Goal: Task Accomplishment & Management: Use online tool/utility

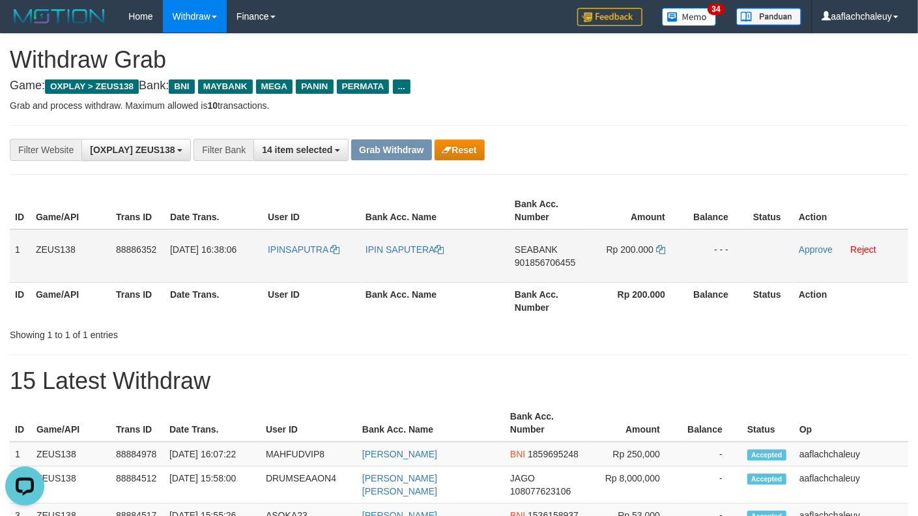
click at [297, 264] on td "IPINSAPUTRA" at bounding box center [312, 255] width 98 height 53
click at [296, 263] on td "IPINSAPUTRA" at bounding box center [312, 255] width 98 height 53
copy link "IPINSAPUTRA"
click at [296, 263] on td "IPINSAPUTRA" at bounding box center [312, 255] width 98 height 53
copy link "IPINSAPUTRA"
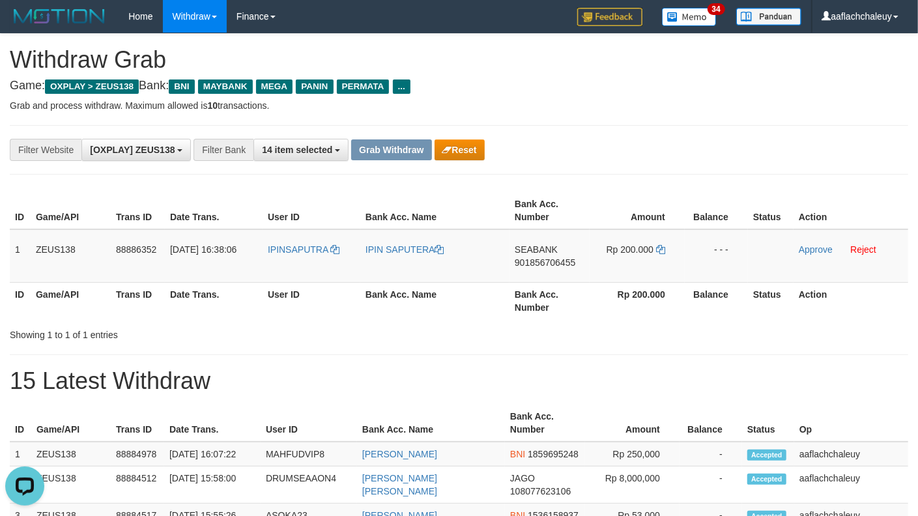
click at [291, 283] on th "User ID" at bounding box center [312, 300] width 98 height 37
drag, startPoint x: 292, startPoint y: 282, endPoint x: 298, endPoint y: 272, distance: 11.4
click at [293, 280] on table "ID Game/API Trans ID Date Trans. User ID Bank Acc. Name Bank Acc. Number Amount…" at bounding box center [459, 255] width 899 height 127
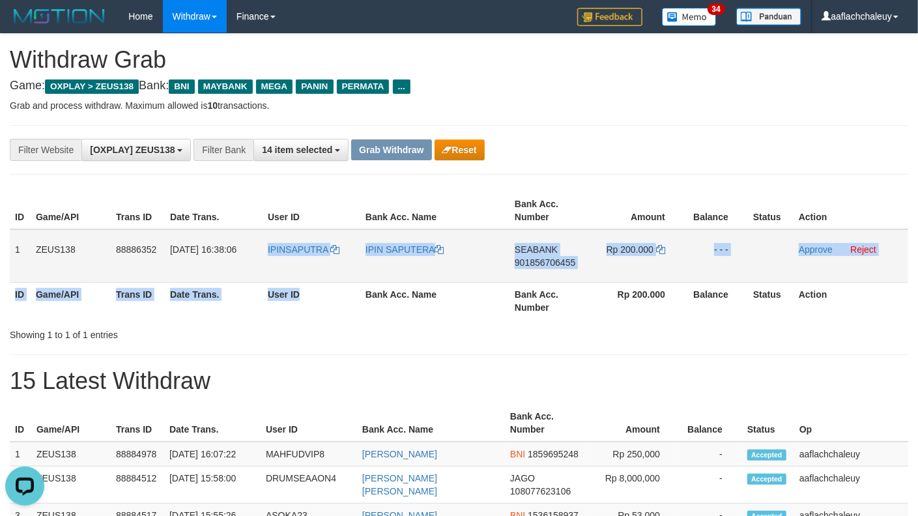
copy table "IPINSAPUTRA IPIN SAPUTERA SEABANK 901856706455 Rp 200.000 - - - Approve Reject …"
click at [299, 269] on td "IPINSAPUTRA" at bounding box center [312, 255] width 98 height 53
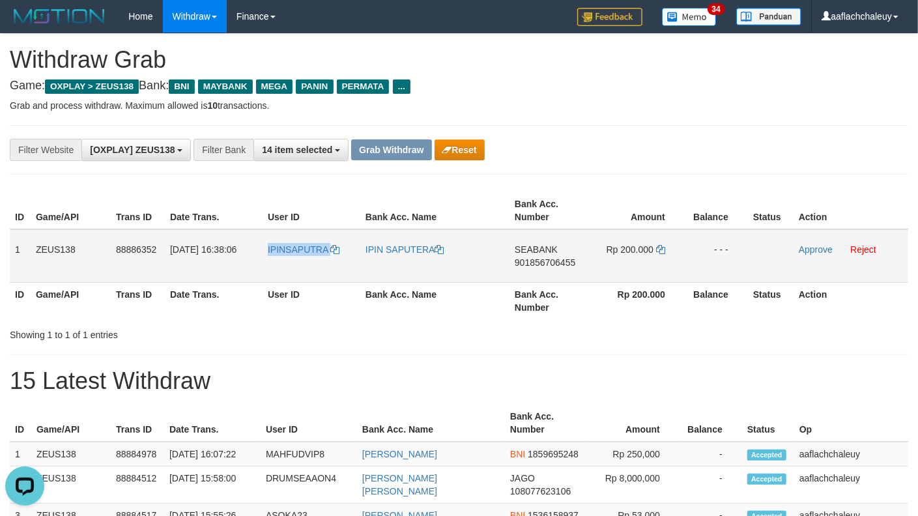
click at [299, 269] on td "IPINSAPUTRA" at bounding box center [312, 255] width 98 height 53
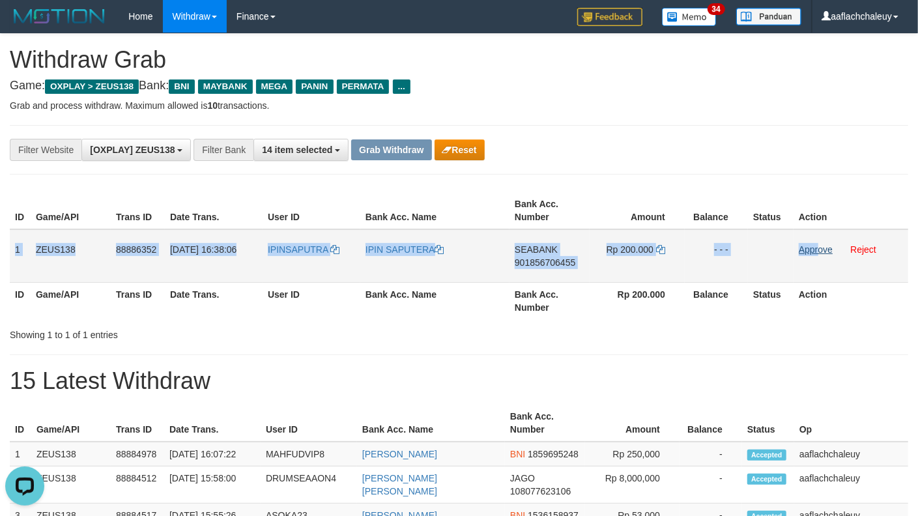
drag, startPoint x: 10, startPoint y: 259, endPoint x: 817, endPoint y: 251, distance: 807.0
click at [817, 251] on tr "1 ZEUS138 88886352 01/10/2025 16:38:06 IPINSAPUTRA IPIN SAPUTERA SEABANK 901856…" at bounding box center [459, 255] width 899 height 53
copy tr "1 ZEUS138 88886352 01/10/2025 16:38:06 IPINSAPUTRA IPIN SAPUTERA SEABANK 901856…"
click at [532, 232] on td "SEABANK 901856706455" at bounding box center [550, 255] width 80 height 53
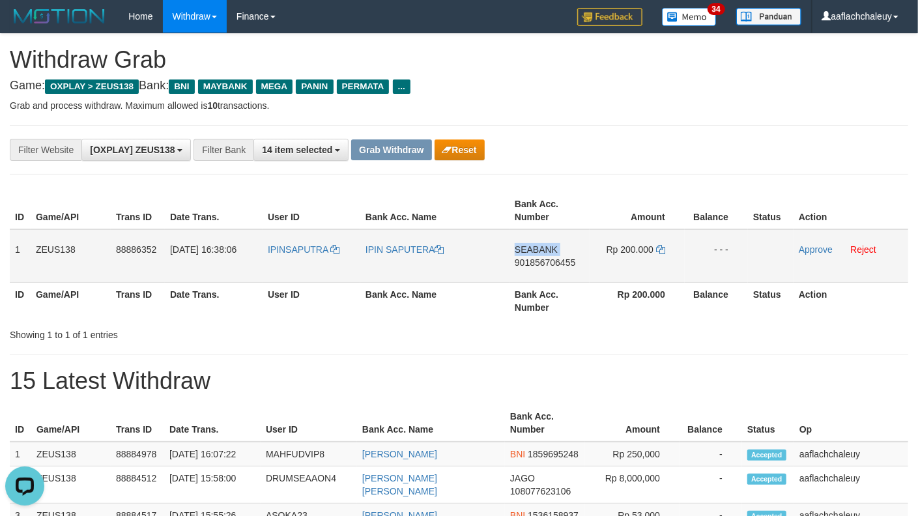
click at [532, 232] on td "SEABANK 901856706455" at bounding box center [550, 255] width 80 height 53
click at [540, 261] on span "901856706455" at bounding box center [545, 262] width 61 height 10
click at [658, 249] on icon at bounding box center [660, 249] width 9 height 9
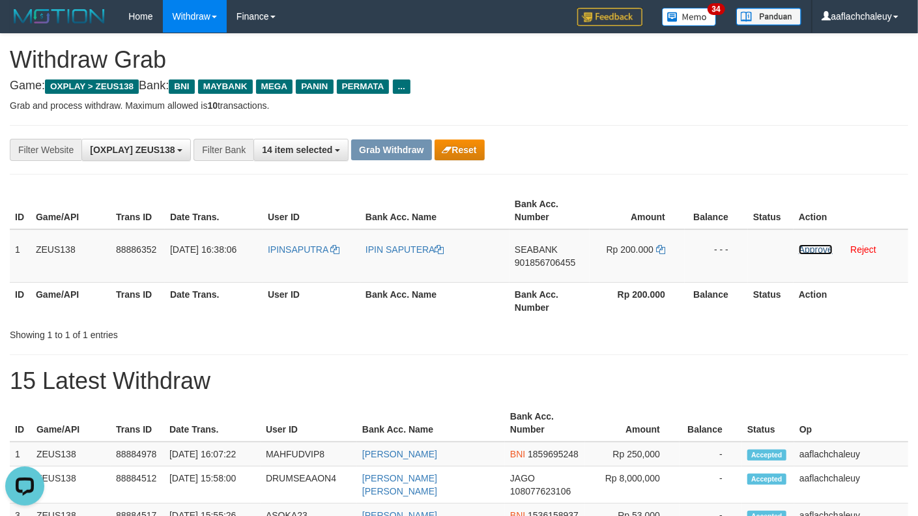
drag, startPoint x: 827, startPoint y: 249, endPoint x: 551, endPoint y: 173, distance: 286.5
click at [827, 249] on link "Approve" at bounding box center [816, 249] width 34 height 10
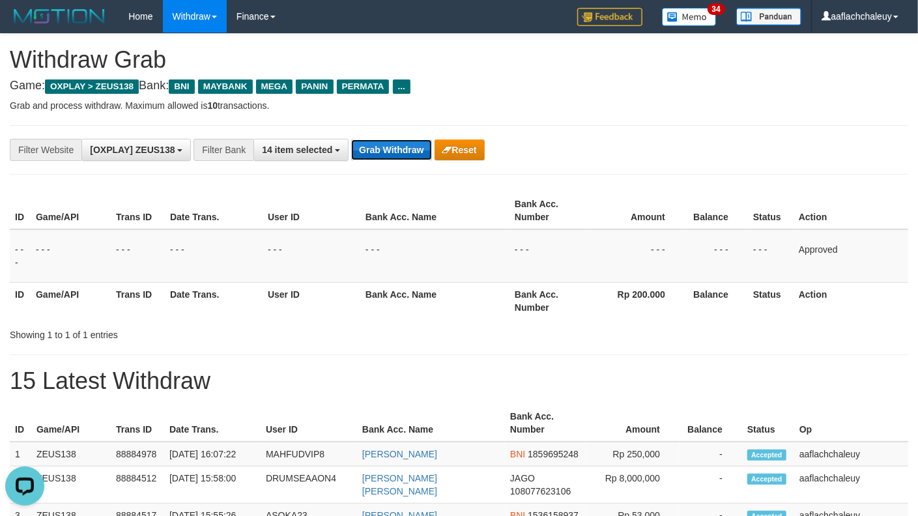
click at [394, 149] on button "Grab Withdraw" at bounding box center [391, 149] width 80 height 21
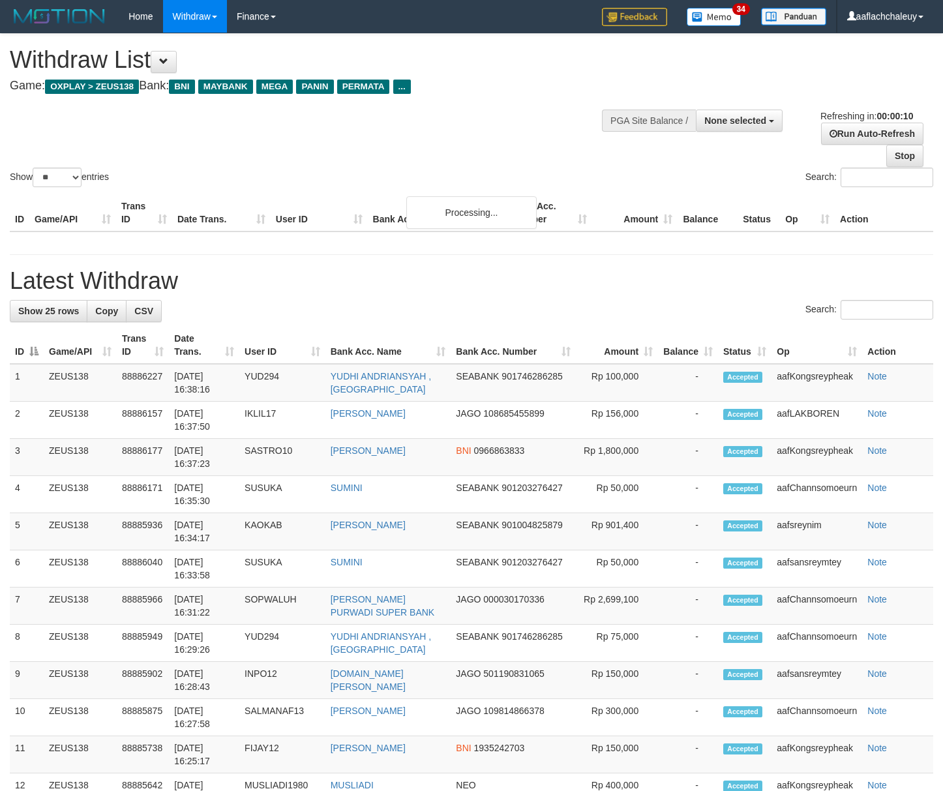
select select
select select "**"
